Goal: Task Accomplishment & Management: Manage account settings

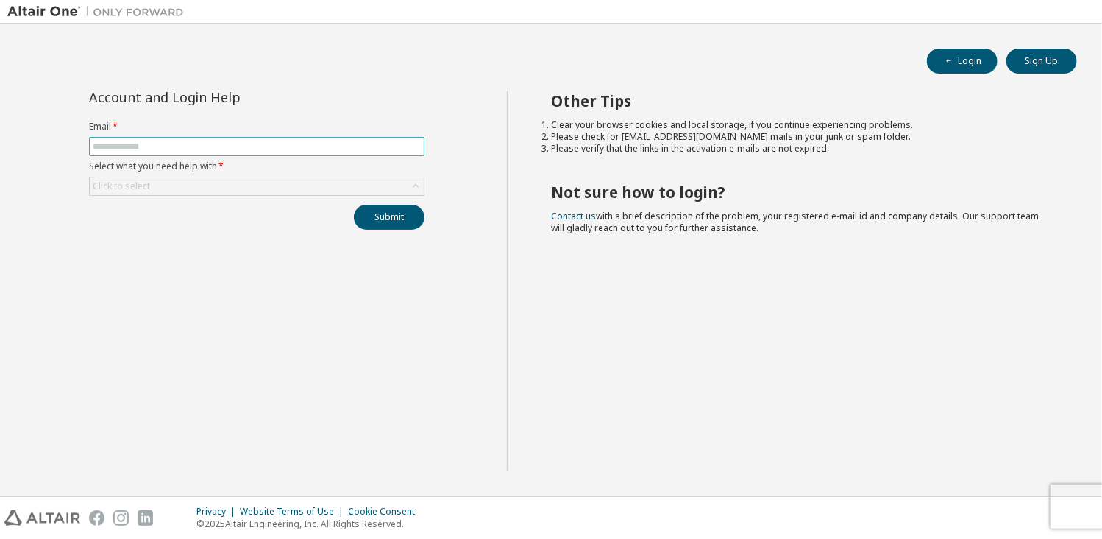
click at [219, 149] on input "text" at bounding box center [257, 147] width 328 height 12
type input "**********"
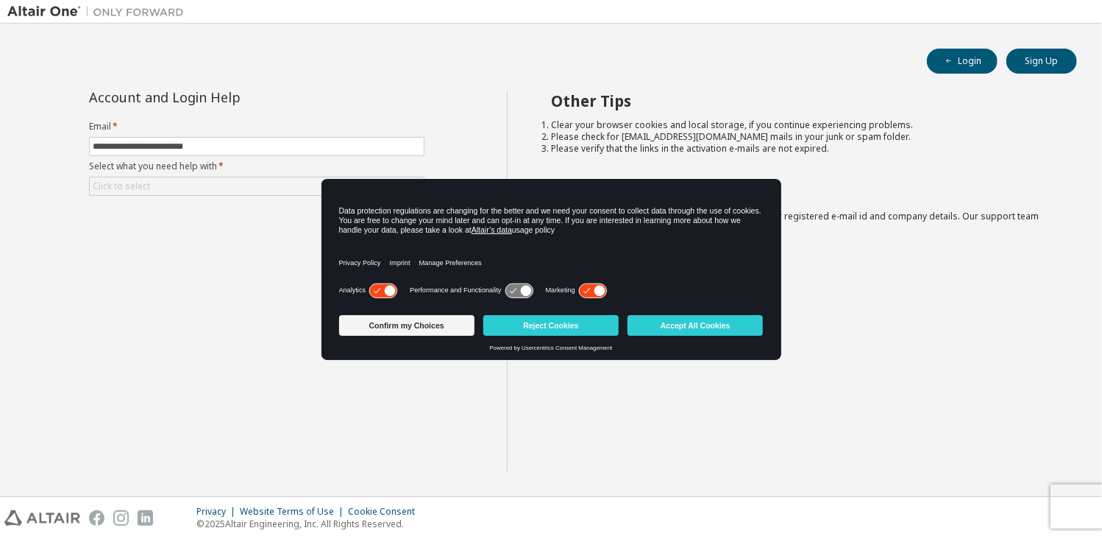
click at [765, 334] on div "Confirm my Choices Reject Cookies Accept All Cookies" at bounding box center [551, 325] width 433 height 21
click at [751, 329] on button "Accept All Cookies" at bounding box center [695, 325] width 135 height 21
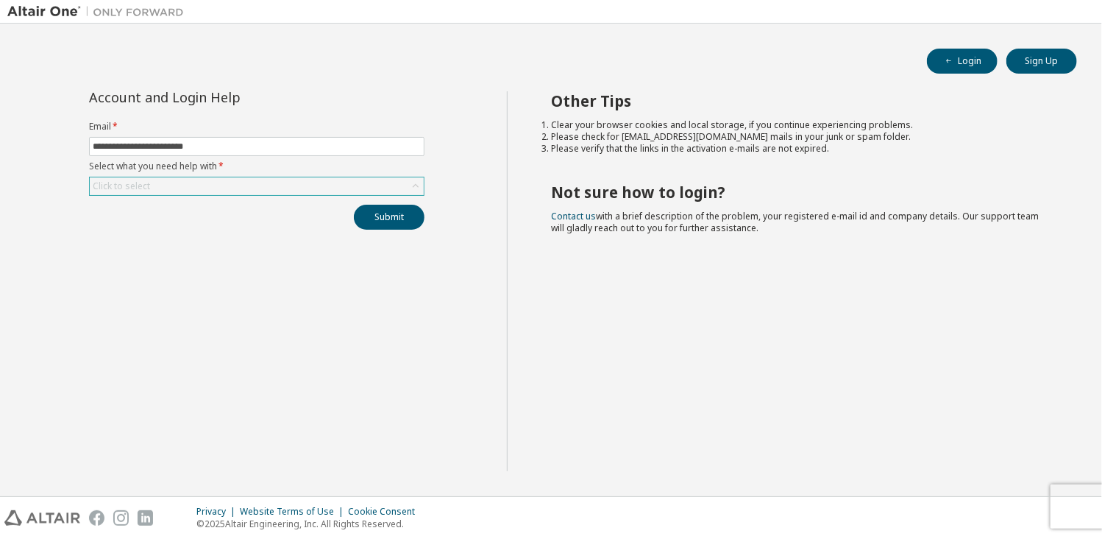
click at [421, 194] on div "Click to select" at bounding box center [257, 186] width 336 height 19
click at [415, 189] on icon at bounding box center [415, 186] width 15 height 15
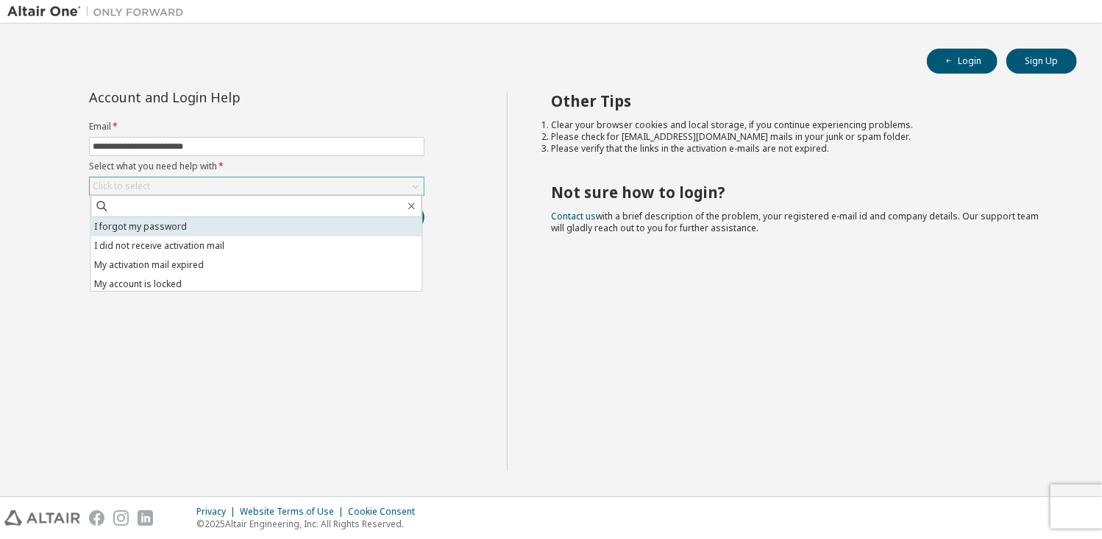
click at [246, 226] on li "I forgot my password" at bounding box center [256, 226] width 331 height 19
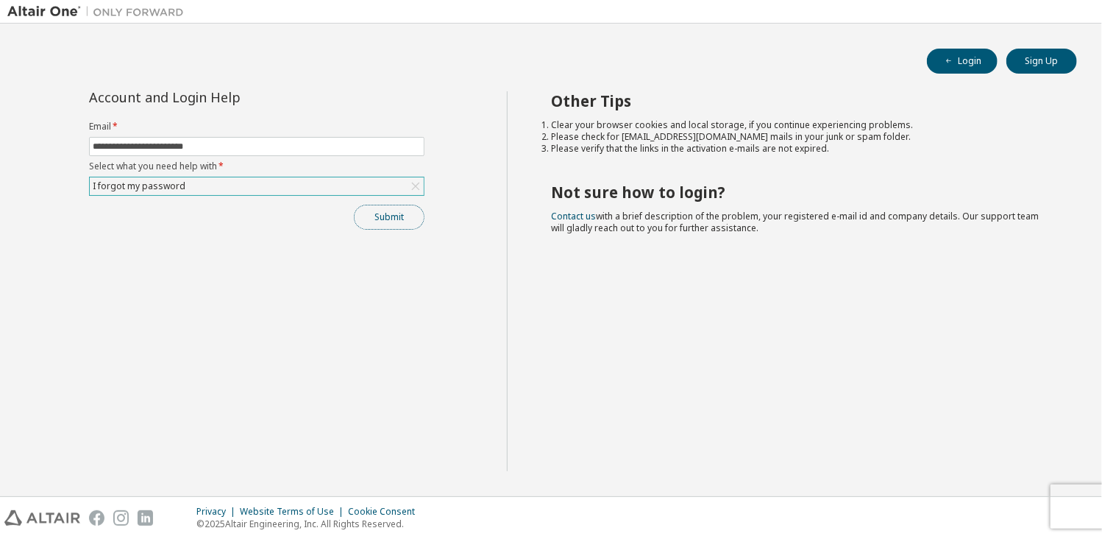
click at [383, 216] on button "Submit" at bounding box center [389, 217] width 71 height 25
